Goal: Book appointment/travel/reservation

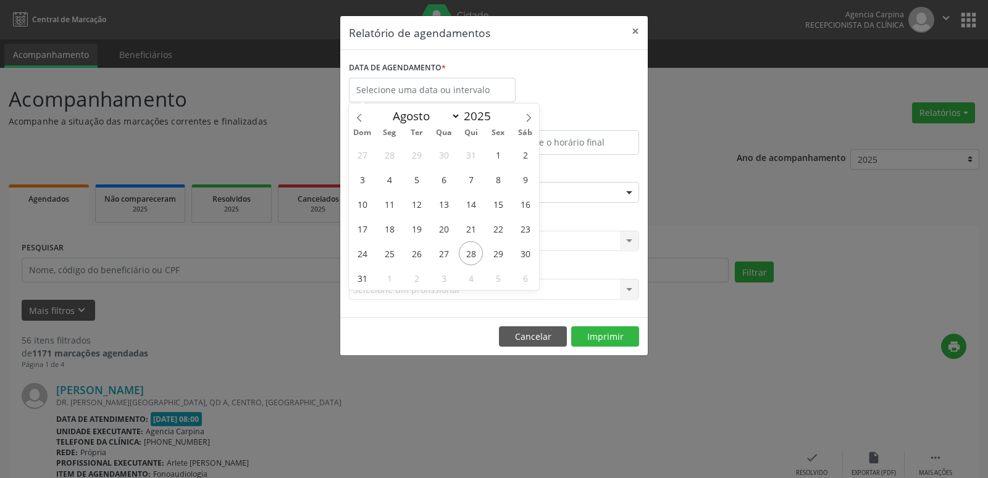
select select "7"
click at [473, 249] on span "28" at bounding box center [471, 253] width 24 height 24
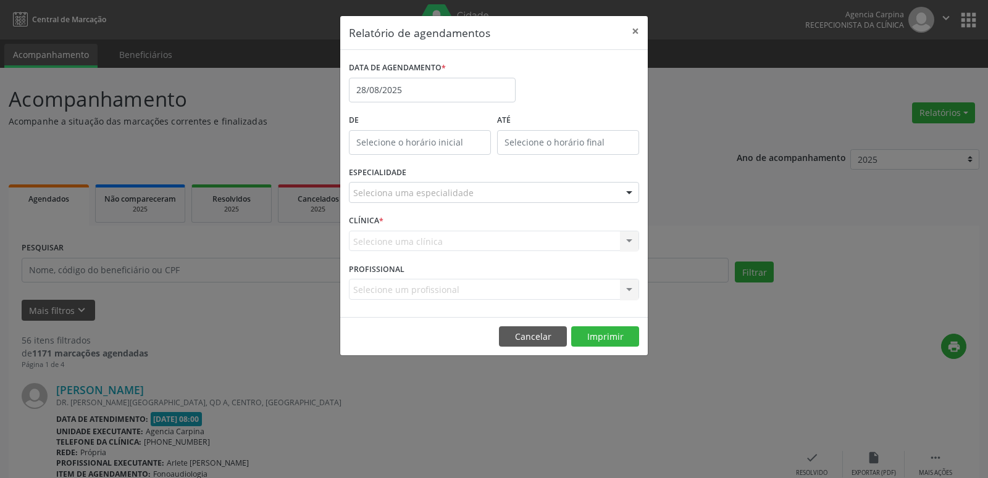
click at [503, 194] on div "Seleciona uma especialidade" at bounding box center [494, 192] width 290 height 21
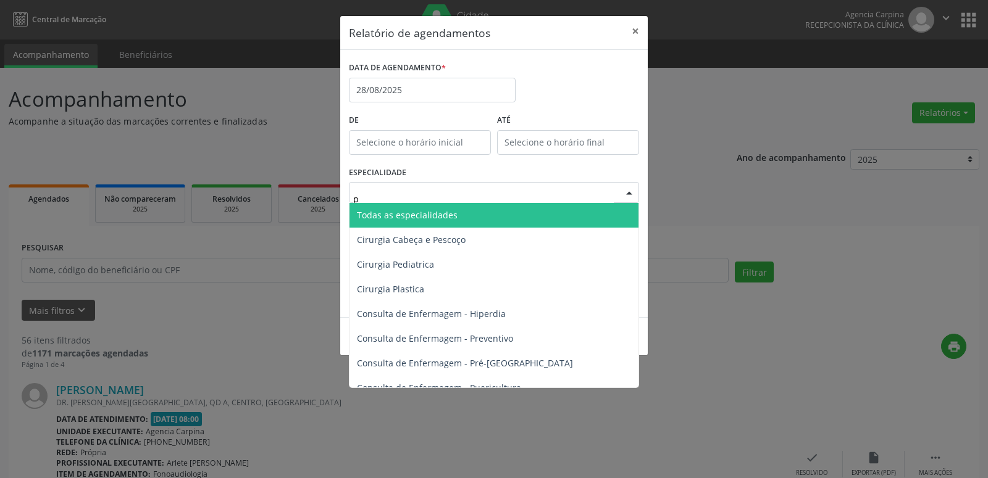
type input "ps"
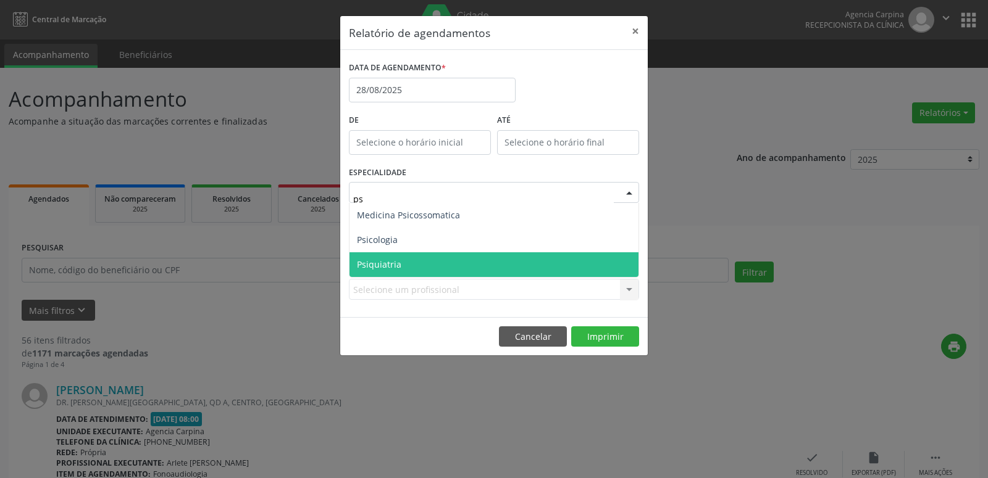
click at [461, 257] on span "Psiquiatria" at bounding box center [493, 264] width 289 height 25
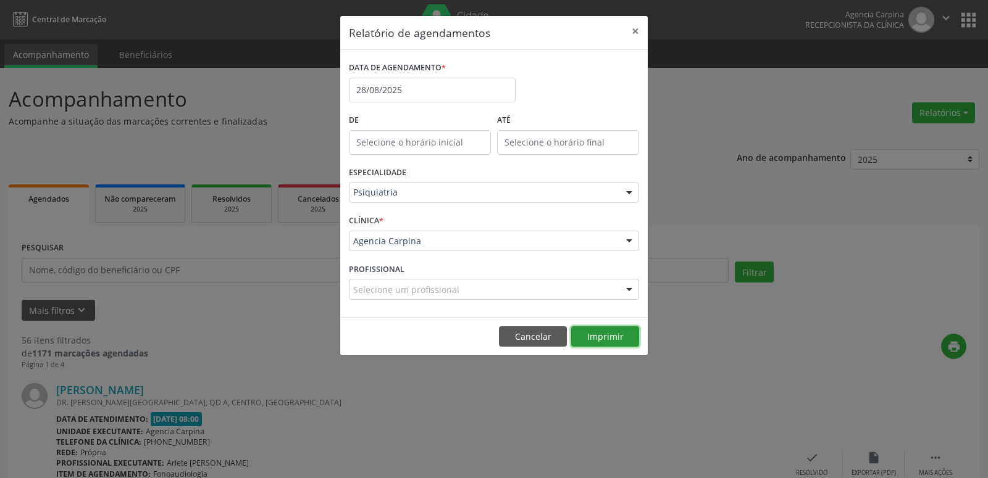
click at [601, 343] on button "Imprimir" at bounding box center [605, 337] width 68 height 21
click at [423, 94] on input "28/08/2025" at bounding box center [432, 90] width 167 height 25
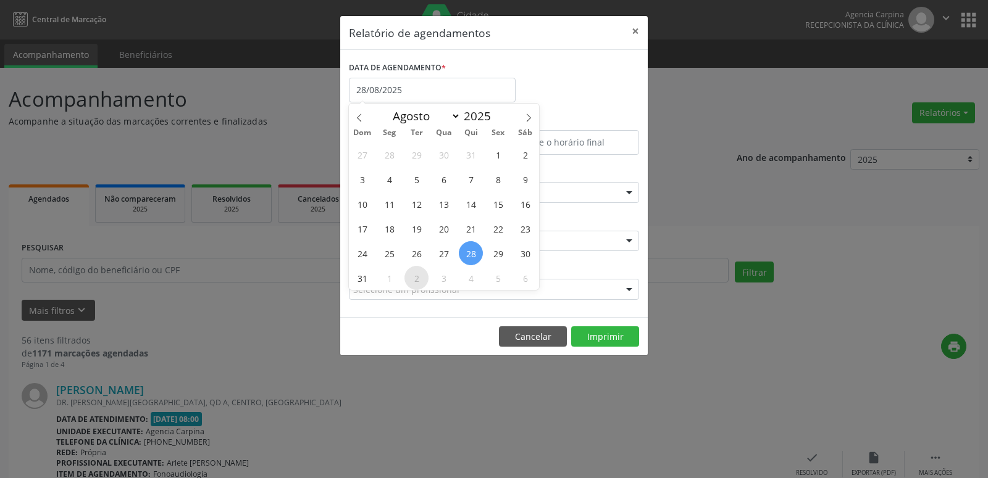
click at [421, 278] on span "2" at bounding box center [416, 278] width 24 height 24
type input "[DATE]"
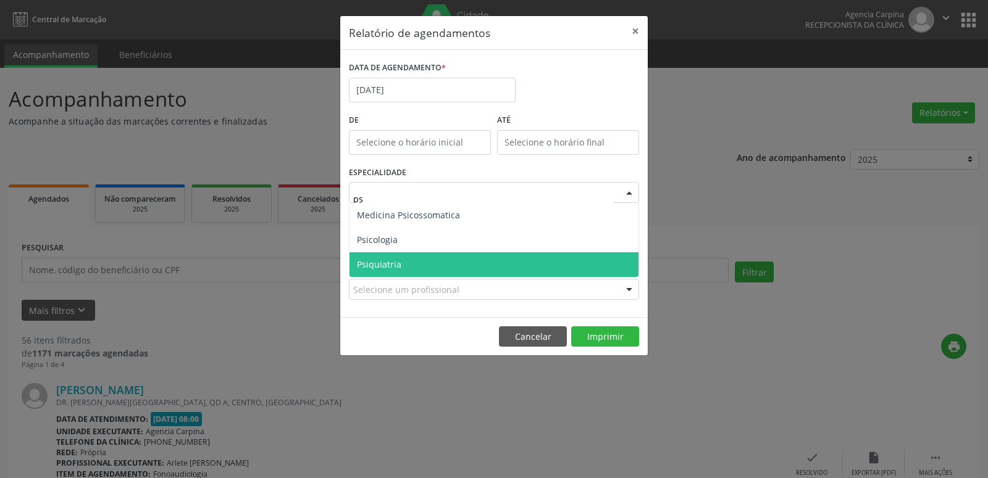
type input "psi"
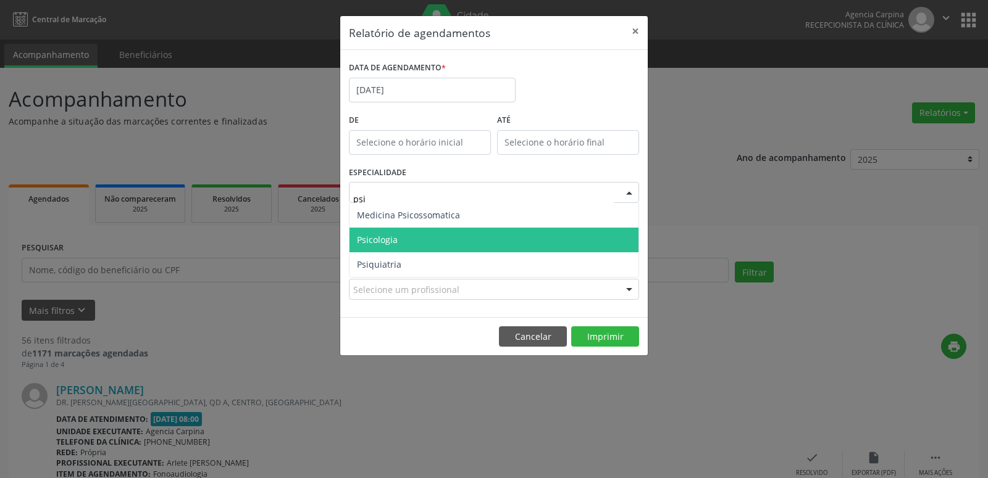
click at [378, 247] on span "Psicologia" at bounding box center [493, 240] width 289 height 25
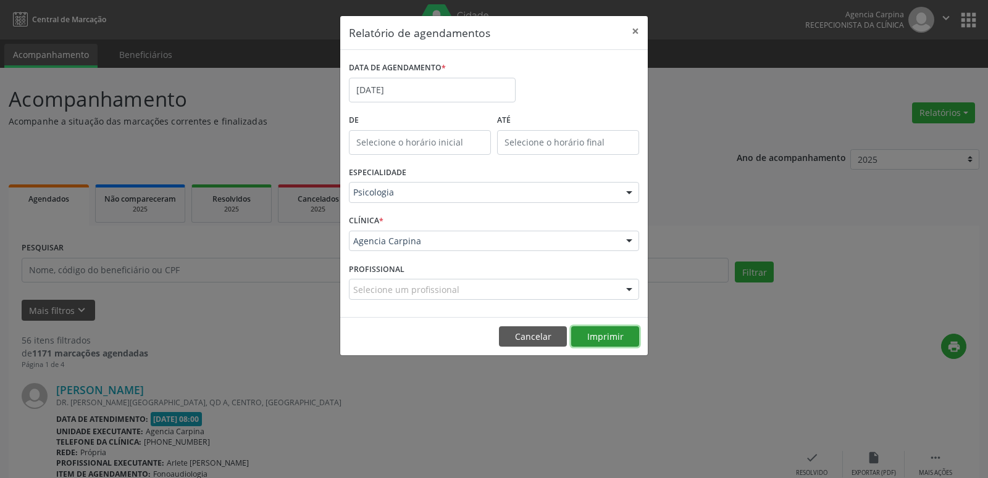
click at [621, 339] on button "Imprimir" at bounding box center [605, 337] width 68 height 21
click at [389, 95] on input "[DATE]" at bounding box center [432, 90] width 167 height 25
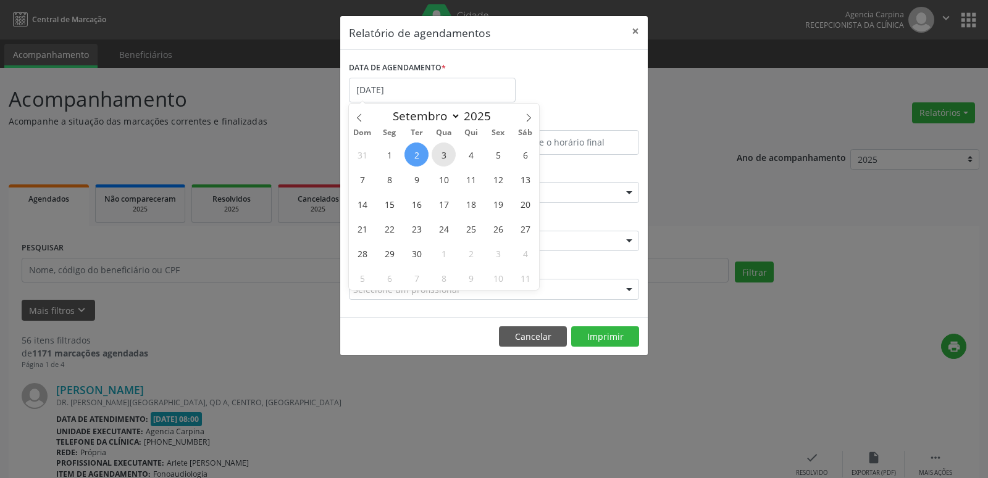
click at [438, 157] on span "3" at bounding box center [443, 155] width 24 height 24
type input "03/09/2025"
click at [438, 157] on span "3" at bounding box center [443, 155] width 24 height 24
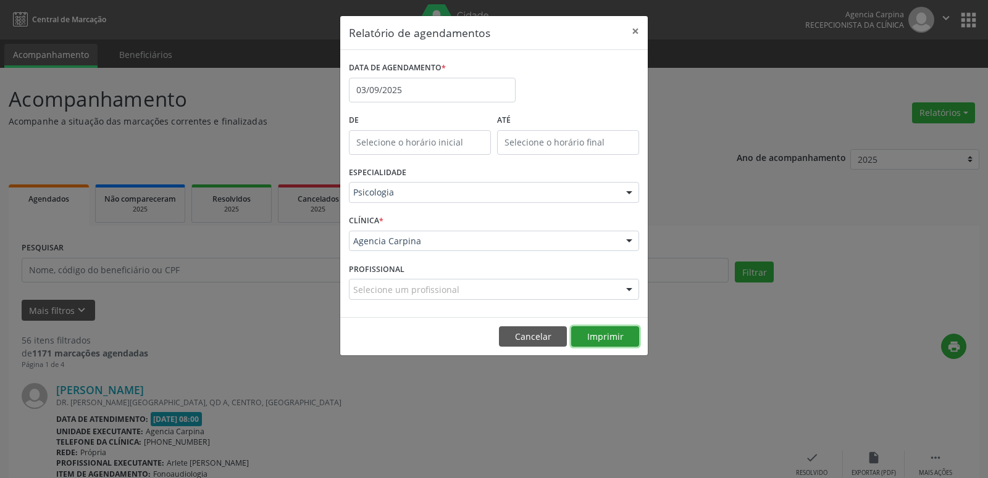
click at [607, 338] on button "Imprimir" at bounding box center [605, 337] width 68 height 21
click at [398, 83] on input "03/09/2025" at bounding box center [432, 90] width 167 height 25
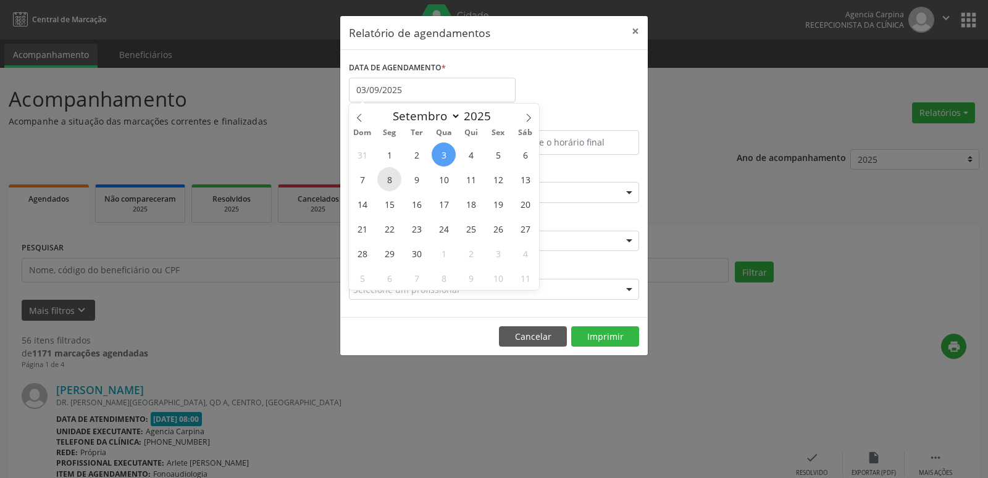
click at [396, 181] on span "8" at bounding box center [389, 179] width 24 height 24
type input "[DATE]"
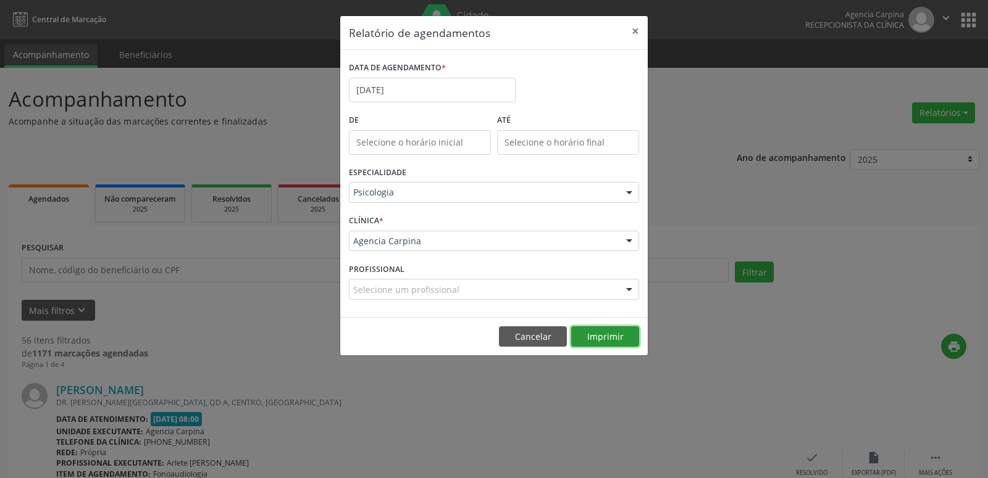
click at [587, 331] on button "Imprimir" at bounding box center [605, 337] width 68 height 21
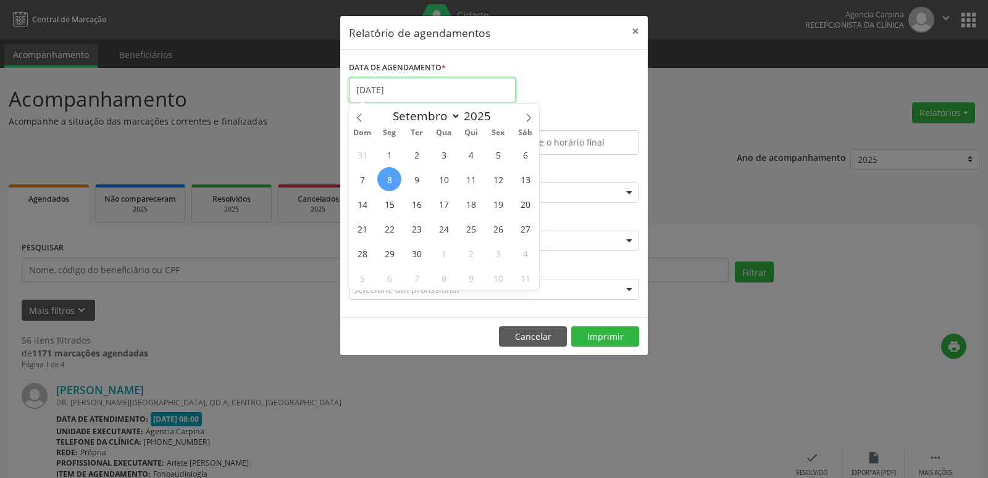
click at [425, 95] on input "[DATE]" at bounding box center [432, 90] width 167 height 25
click at [402, 180] on div "31 1 2 3 4 5 6 7 8 9 10 11 12 13 14 15 16 17 18 19 20 21 22 23 24 25 26 27 28 2…" at bounding box center [444, 216] width 190 height 148
click at [409, 182] on span "9" at bounding box center [416, 179] width 24 height 24
type input "[DATE]"
click at [409, 182] on span "9" at bounding box center [416, 179] width 24 height 24
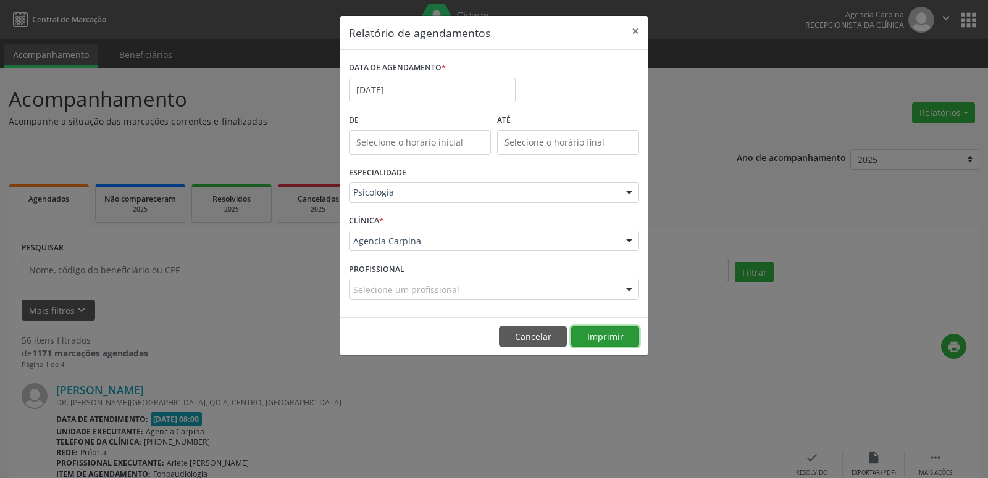
click at [602, 338] on button "Imprimir" at bounding box center [605, 337] width 68 height 21
click at [403, 90] on input "[DATE]" at bounding box center [432, 90] width 167 height 25
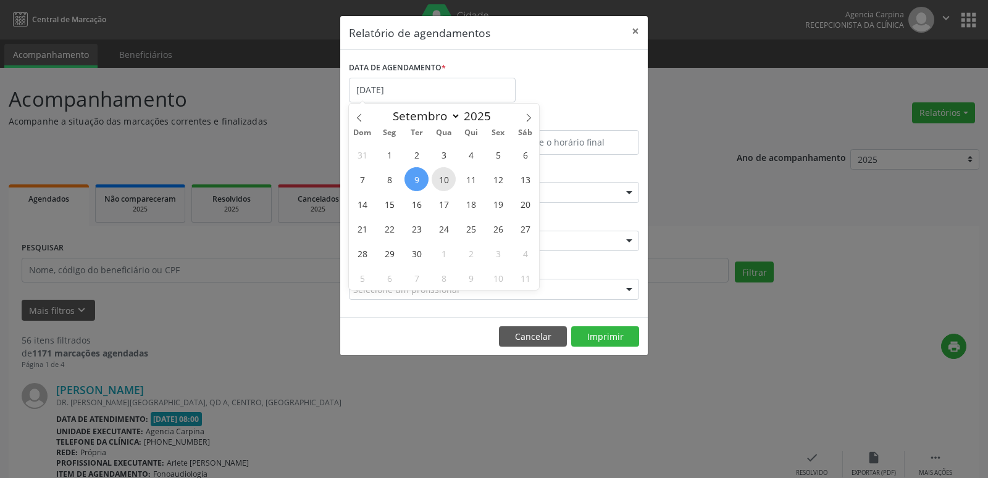
click at [445, 184] on span "10" at bounding box center [443, 179] width 24 height 24
type input "[DATE]"
click at [445, 184] on span "10" at bounding box center [443, 179] width 24 height 24
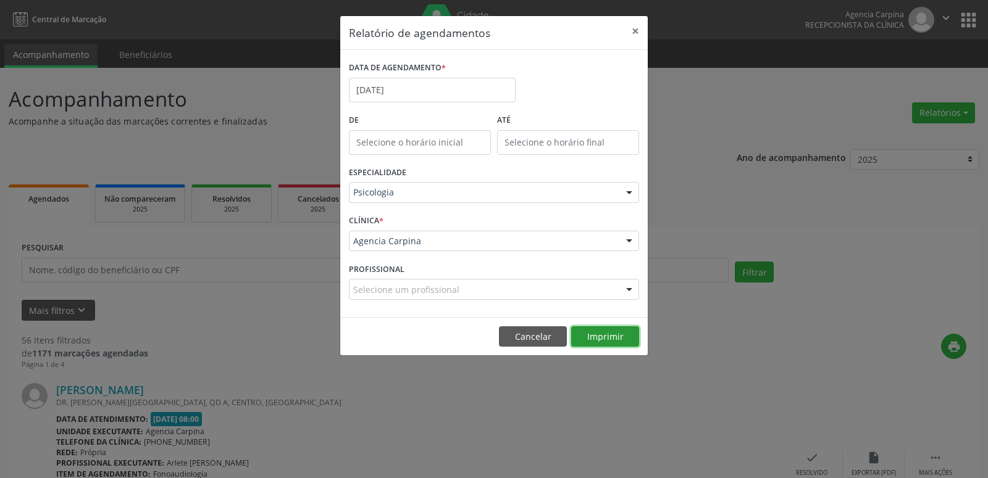
click at [625, 341] on button "Imprimir" at bounding box center [605, 337] width 68 height 21
click at [440, 83] on input "[DATE]" at bounding box center [432, 90] width 167 height 25
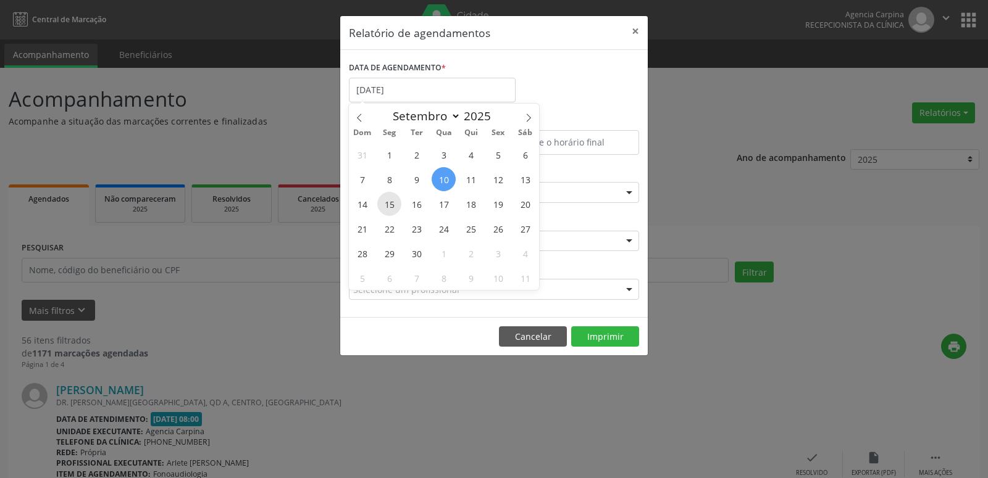
click at [396, 210] on span "15" at bounding box center [389, 204] width 24 height 24
type input "[DATE]"
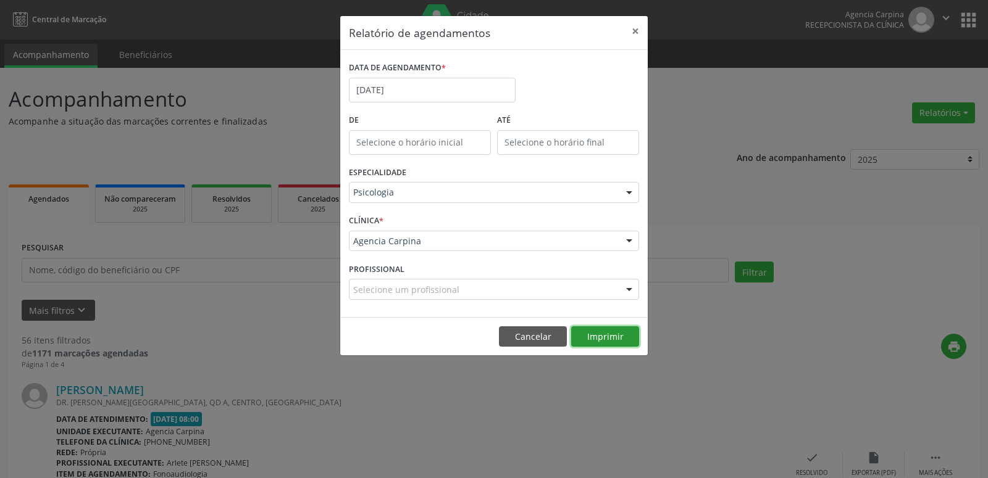
click at [583, 336] on button "Imprimir" at bounding box center [605, 337] width 68 height 21
click at [422, 94] on input "[DATE]" at bounding box center [432, 90] width 167 height 25
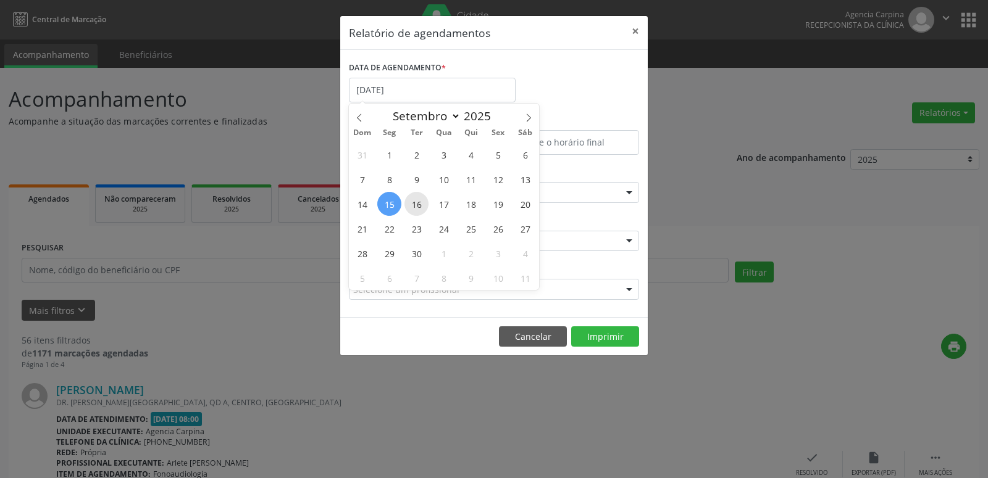
click at [412, 212] on span "16" at bounding box center [416, 204] width 24 height 24
type input "[DATE]"
click at [412, 212] on span "16" at bounding box center [416, 204] width 24 height 24
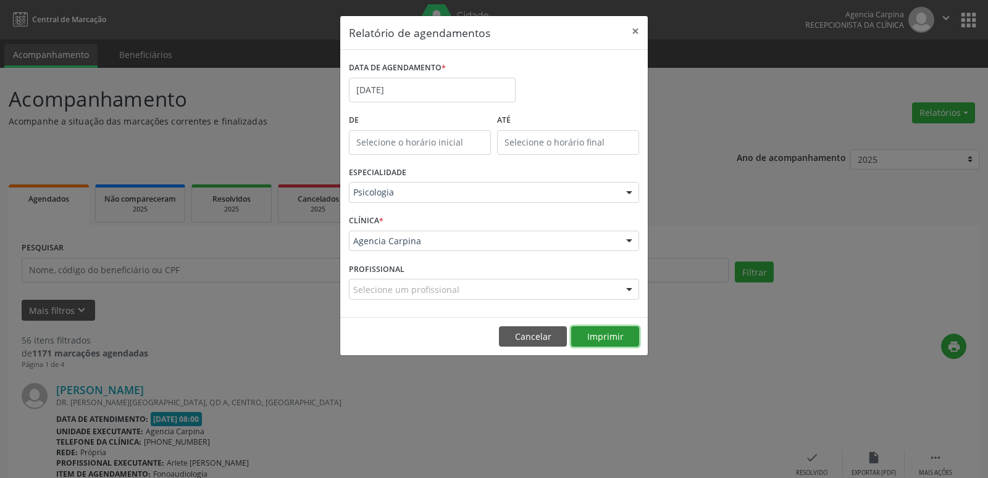
click at [613, 345] on button "Imprimir" at bounding box center [605, 337] width 68 height 21
click at [404, 90] on input "[DATE]" at bounding box center [432, 90] width 167 height 25
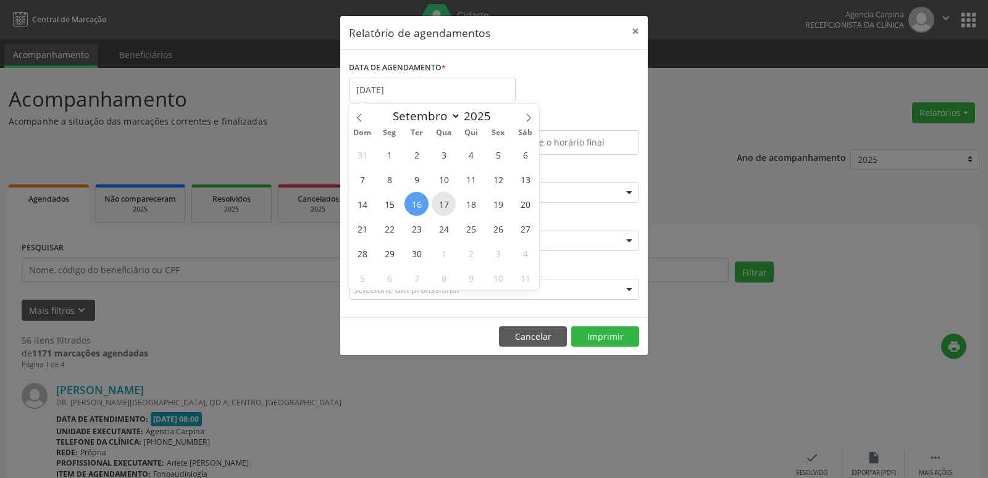
click at [447, 212] on span "17" at bounding box center [443, 204] width 24 height 24
type input "[DATE]"
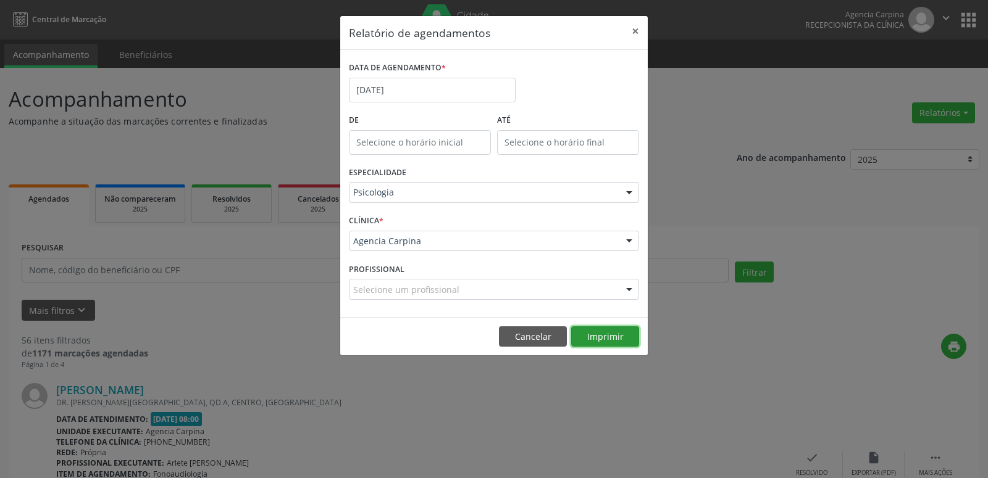
click at [632, 334] on button "Imprimir" at bounding box center [605, 337] width 68 height 21
click at [385, 88] on input "[DATE]" at bounding box center [432, 90] width 167 height 25
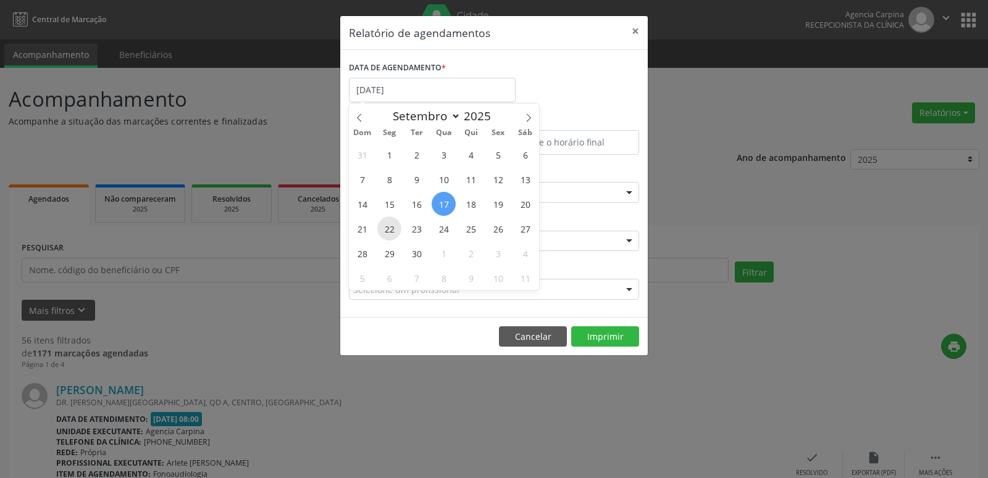
click at [386, 220] on span "22" at bounding box center [389, 229] width 24 height 24
type input "[DATE]"
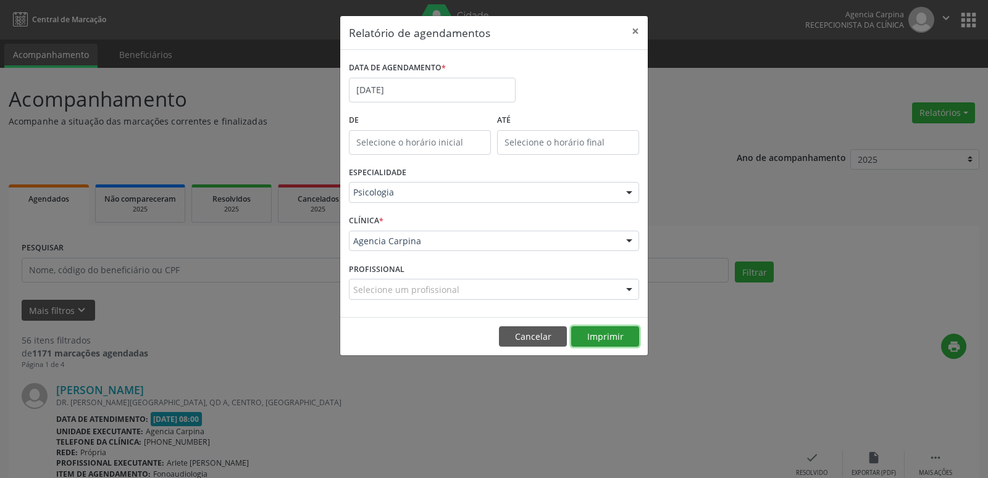
click at [613, 331] on button "Imprimir" at bounding box center [605, 337] width 68 height 21
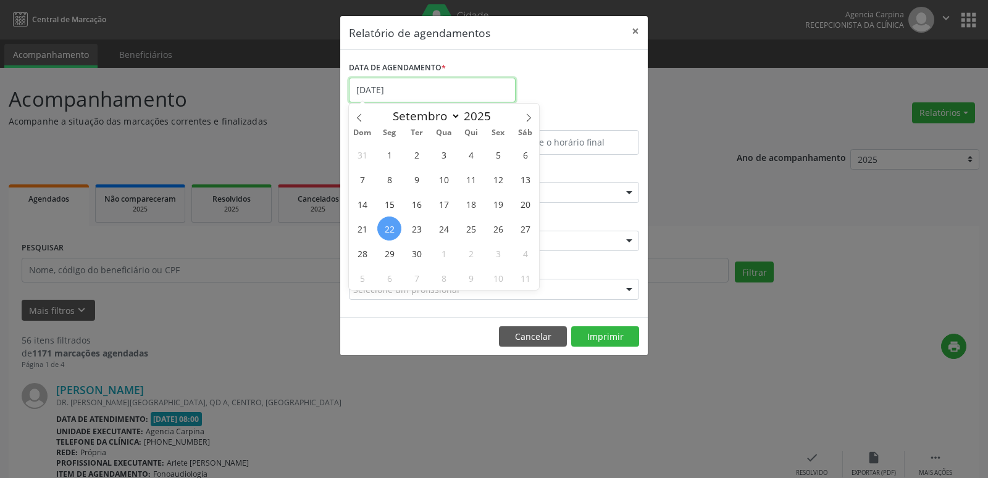
click at [411, 92] on input "[DATE]" at bounding box center [432, 90] width 167 height 25
click at [420, 230] on span "23" at bounding box center [416, 229] width 24 height 24
type input "[DATE]"
click at [420, 230] on span "23" at bounding box center [416, 229] width 24 height 24
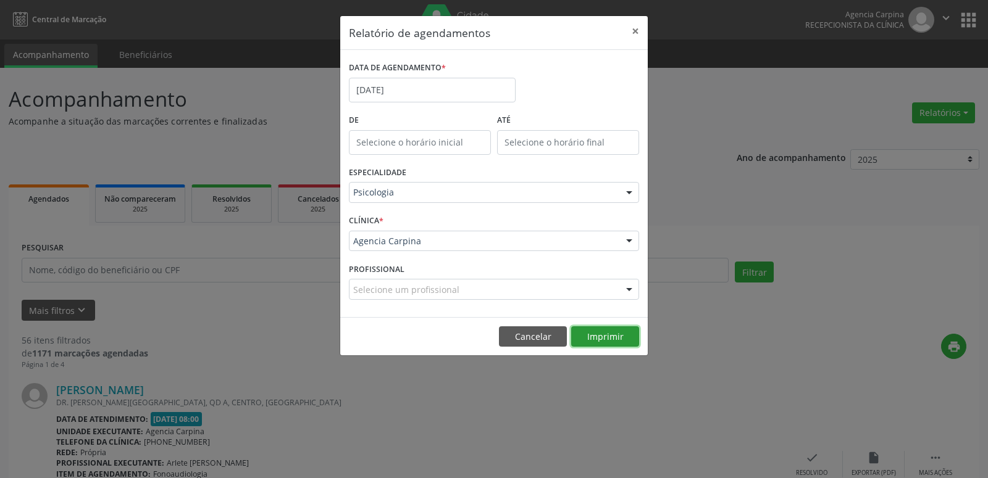
click at [598, 340] on button "Imprimir" at bounding box center [605, 337] width 68 height 21
click at [400, 94] on input "[DATE]" at bounding box center [432, 90] width 167 height 25
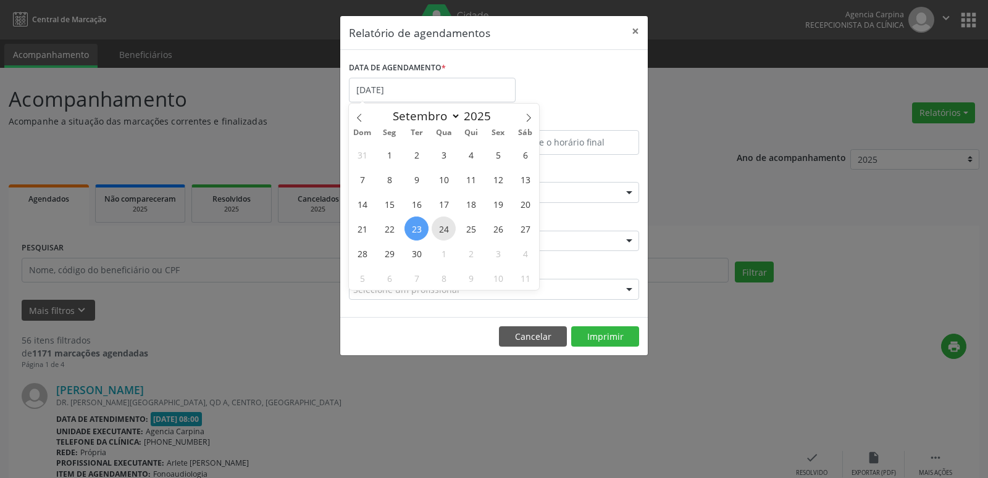
click at [453, 230] on span "24" at bounding box center [443, 229] width 24 height 24
type input "[DATE]"
click at [453, 230] on span "24" at bounding box center [443, 229] width 24 height 24
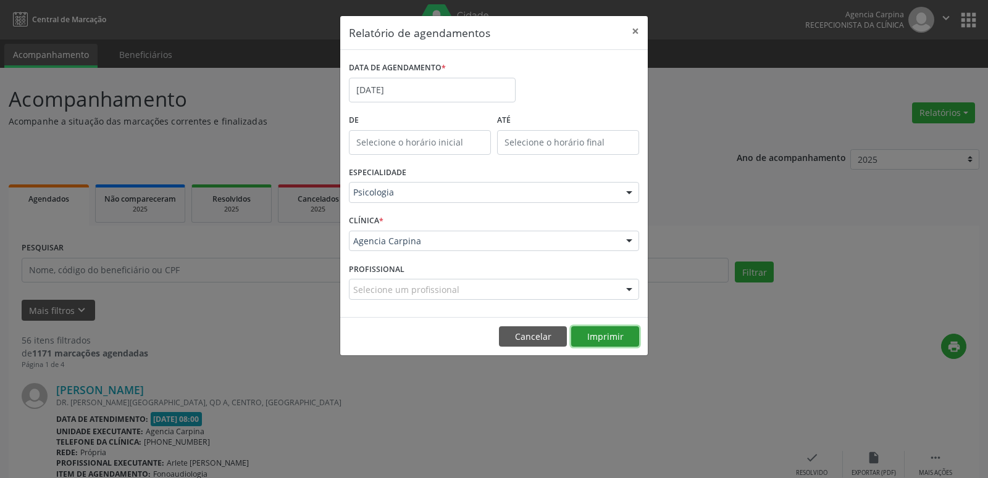
click at [590, 337] on button "Imprimir" at bounding box center [605, 337] width 68 height 21
click at [417, 91] on input "[DATE]" at bounding box center [432, 90] width 167 height 25
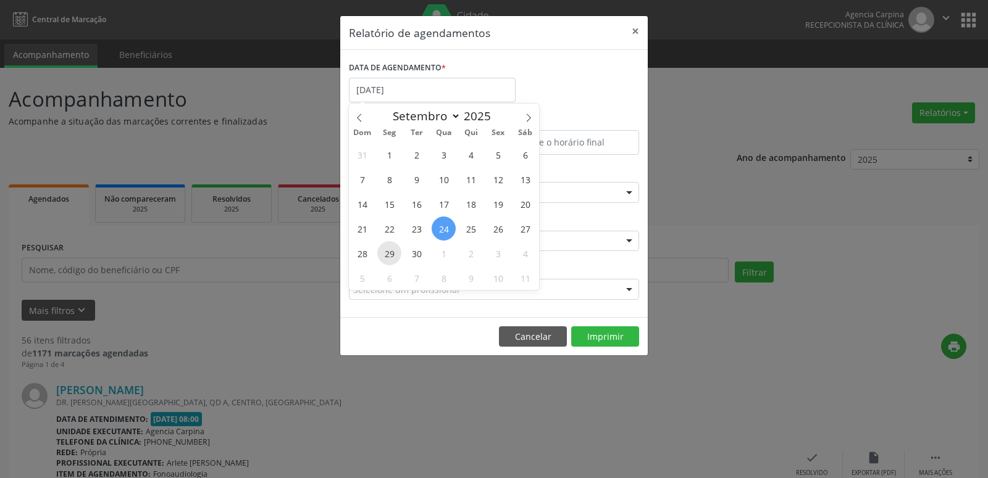
click at [388, 261] on span "29" at bounding box center [389, 253] width 24 height 24
type input "[DATE]"
click at [388, 261] on span "29" at bounding box center [389, 253] width 24 height 24
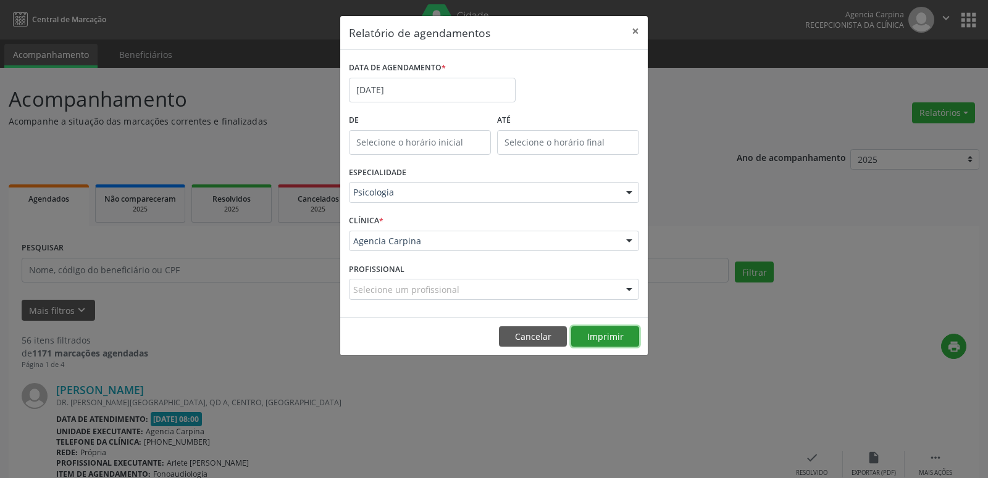
click at [627, 337] on button "Imprimir" at bounding box center [605, 337] width 68 height 21
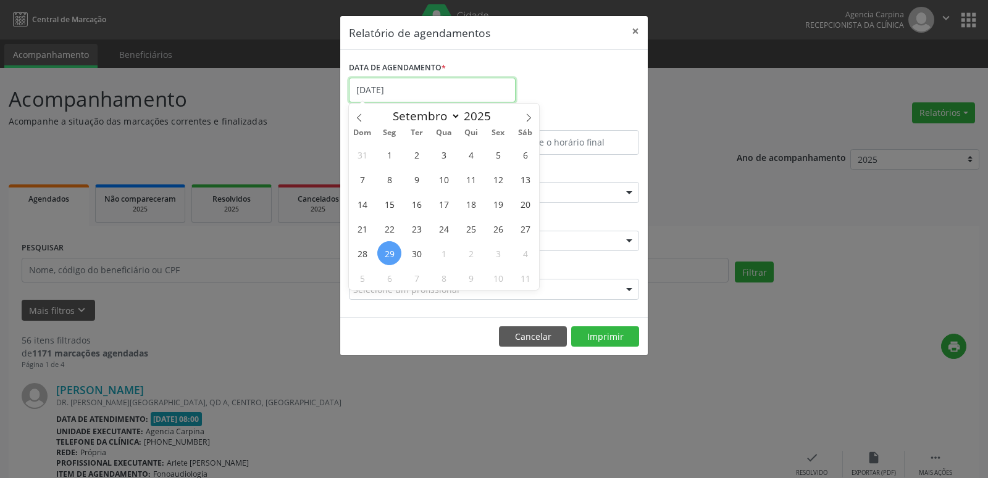
click at [359, 98] on input "[DATE]" at bounding box center [432, 90] width 167 height 25
click at [409, 257] on span "30" at bounding box center [416, 253] width 24 height 24
type input "[DATE]"
click at [409, 257] on span "30" at bounding box center [416, 253] width 24 height 24
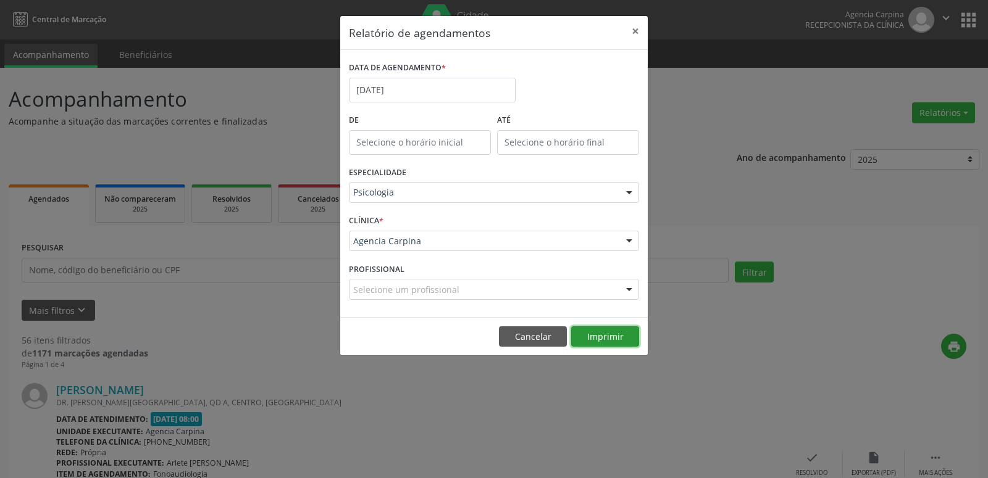
click at [602, 328] on button "Imprimir" at bounding box center [605, 337] width 68 height 21
click at [638, 35] on button "×" at bounding box center [635, 31] width 25 height 30
